Goal: Navigation & Orientation: Find specific page/section

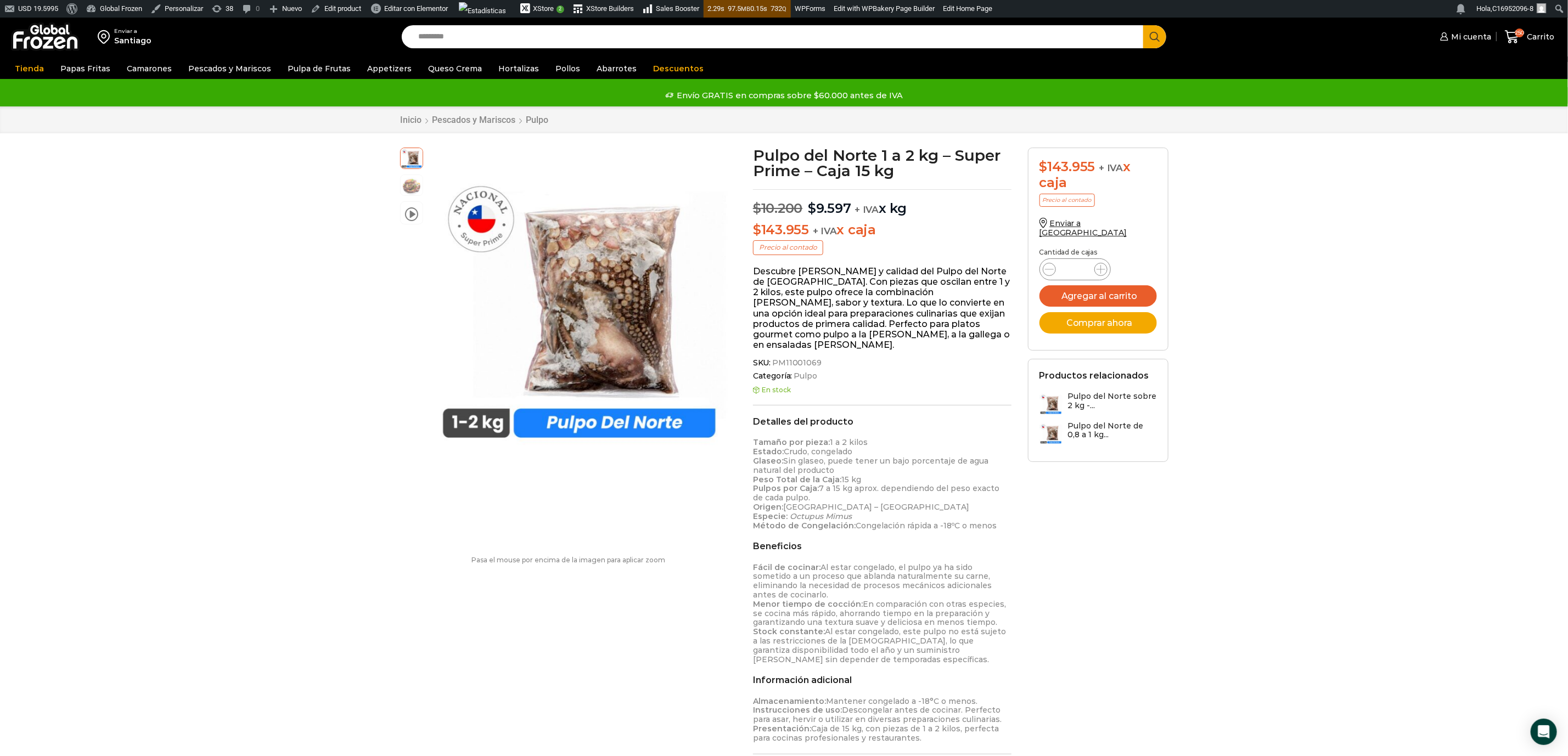
scroll to position [1, 0]
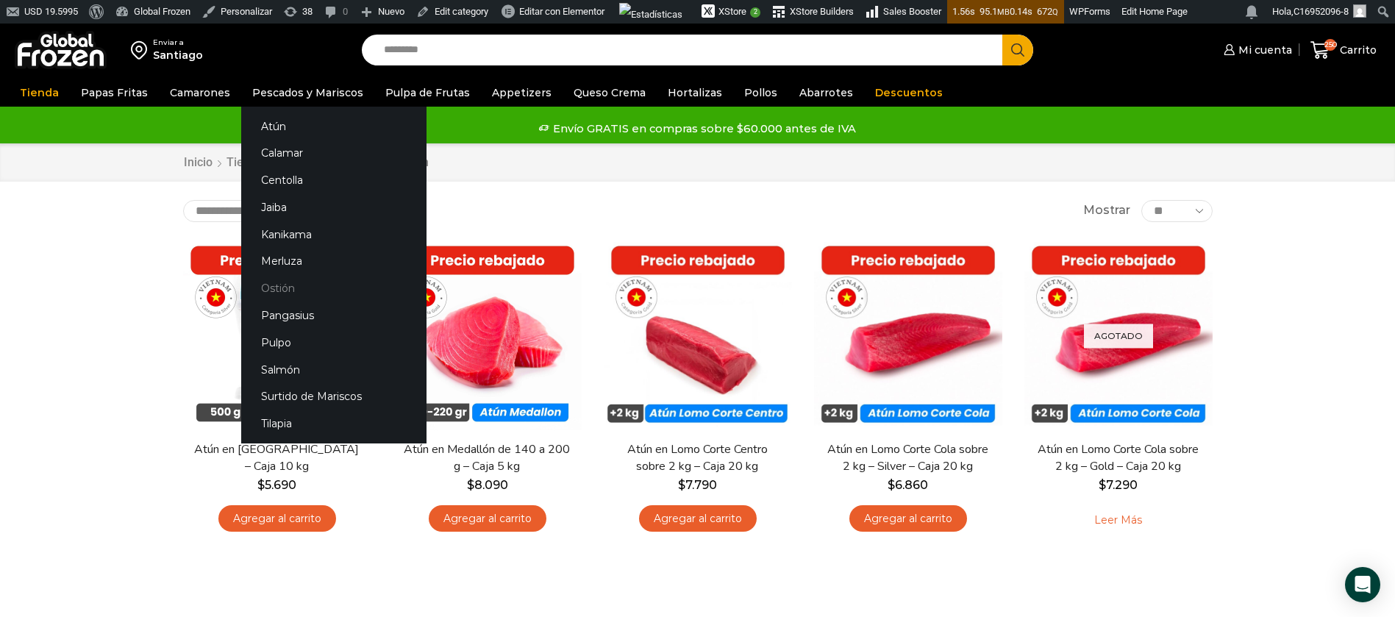
click at [265, 285] on link "Ostión" at bounding box center [333, 288] width 185 height 27
